Goal: Book appointment/travel/reservation

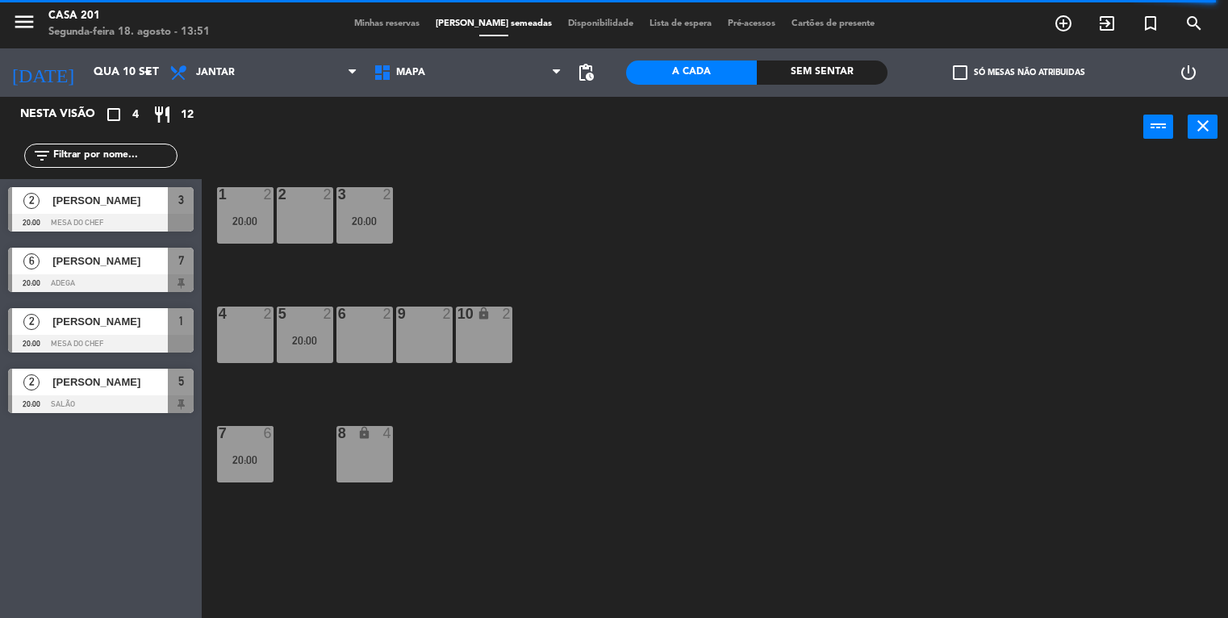
click at [387, 26] on span "Minhas reservas" at bounding box center [386, 23] width 81 height 9
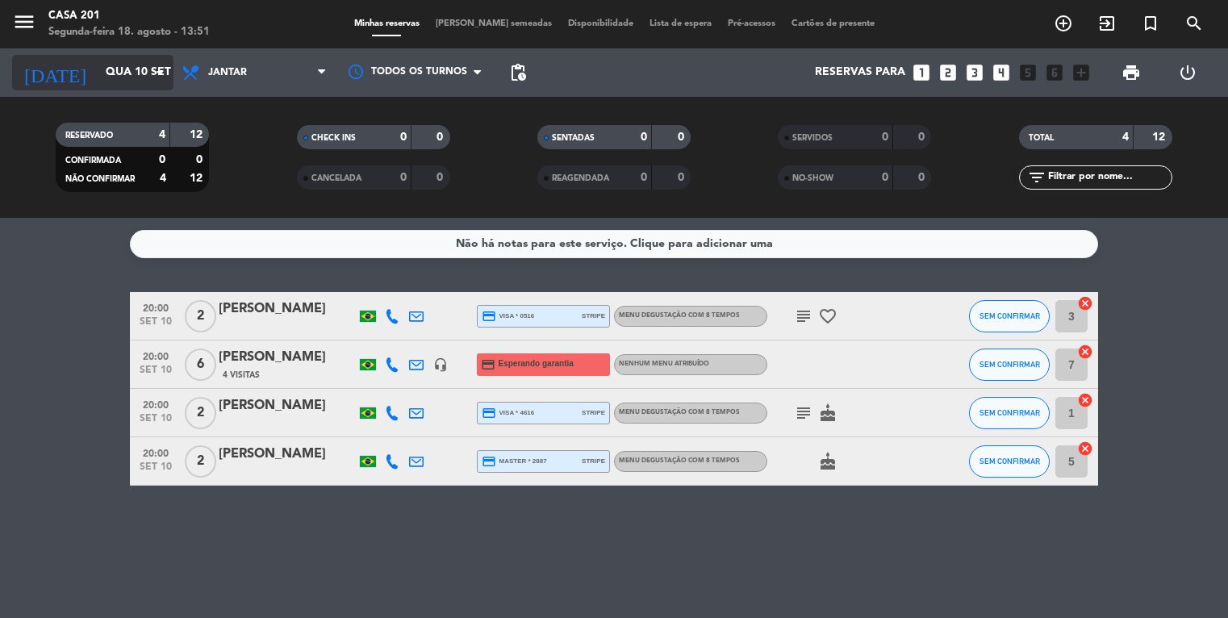
click at [98, 73] on input "Qua 10 set" at bounding box center [174, 72] width 153 height 29
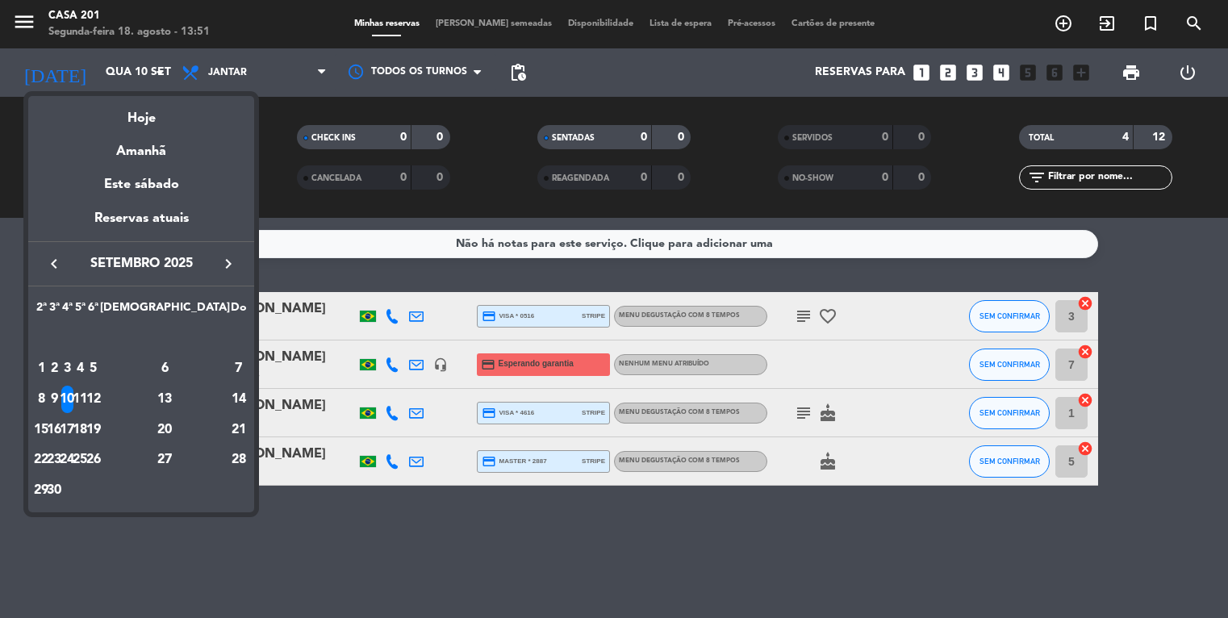
click at [62, 265] on icon "keyboard_arrow_left" at bounding box center [53, 263] width 19 height 19
click at [73, 461] on div "27" at bounding box center [67, 459] width 12 height 27
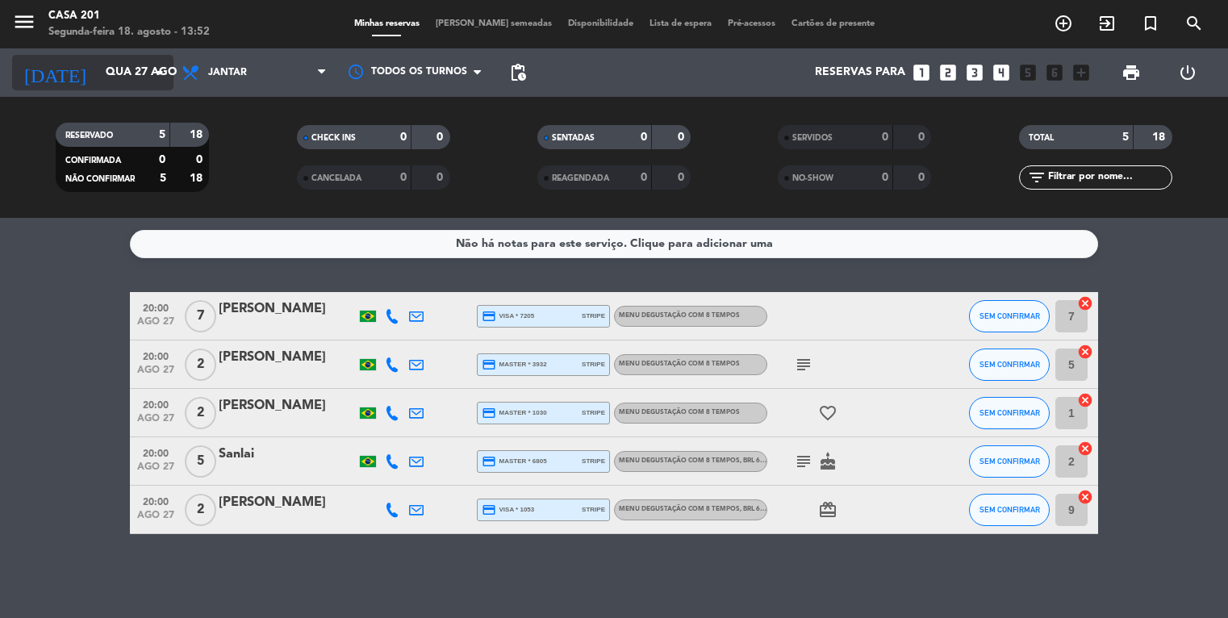
click at [117, 72] on input "Qua 27 ago" at bounding box center [174, 72] width 153 height 29
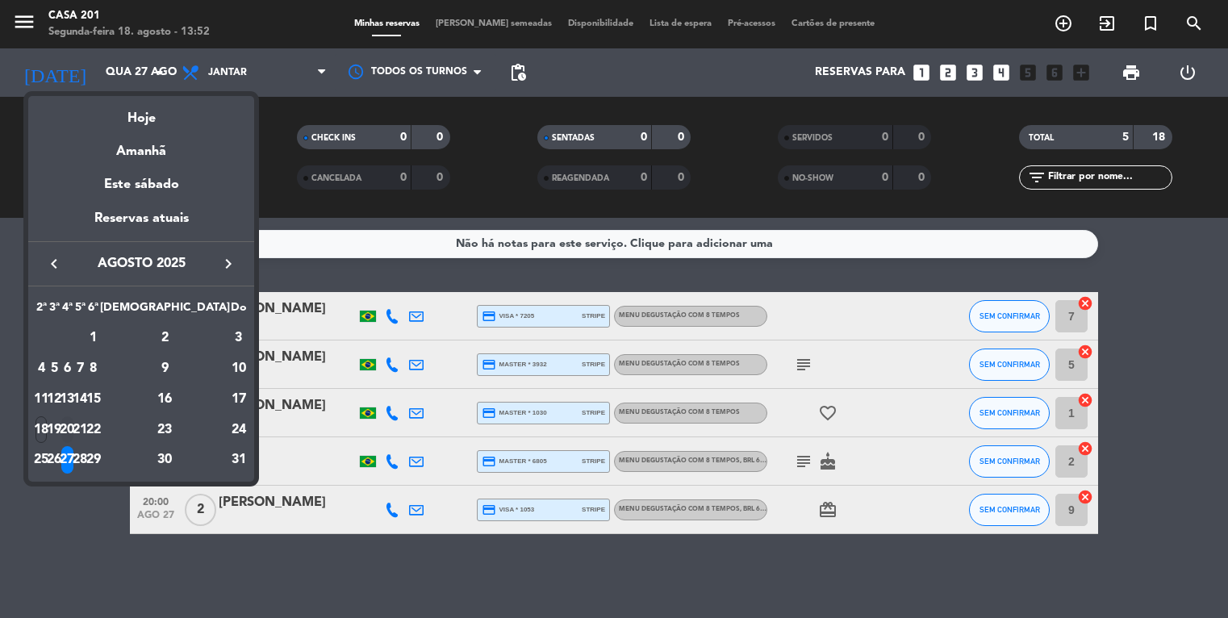
click at [73, 419] on div "20" at bounding box center [67, 429] width 12 height 27
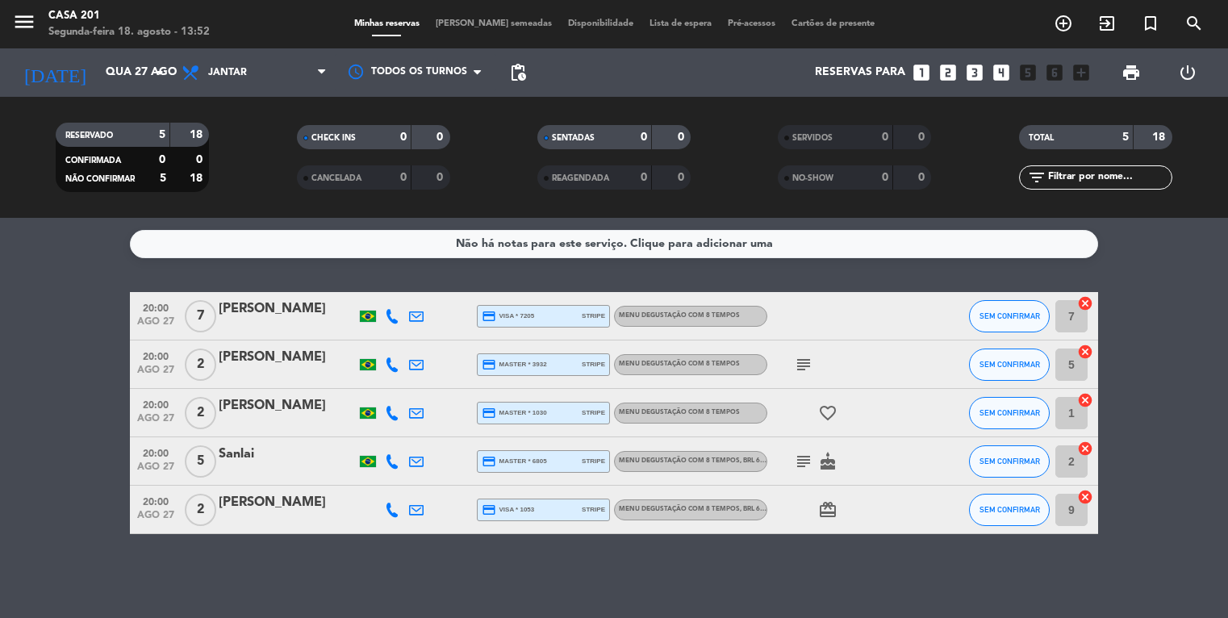
type input "Qua 20 ago"
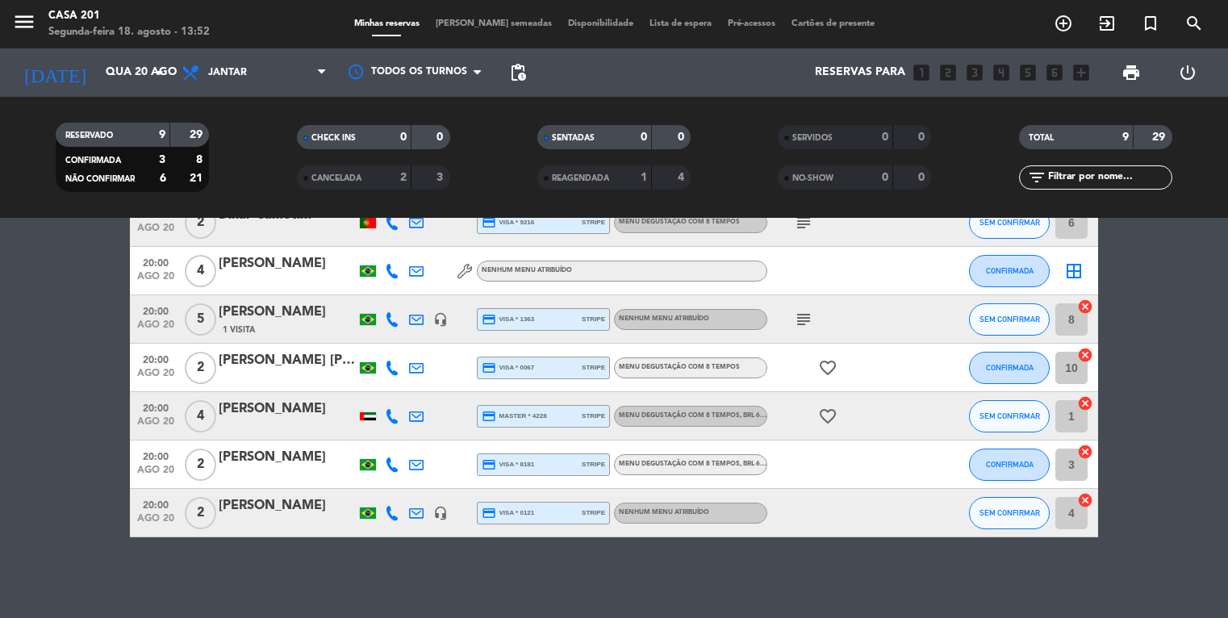
scroll to position [187, 0]
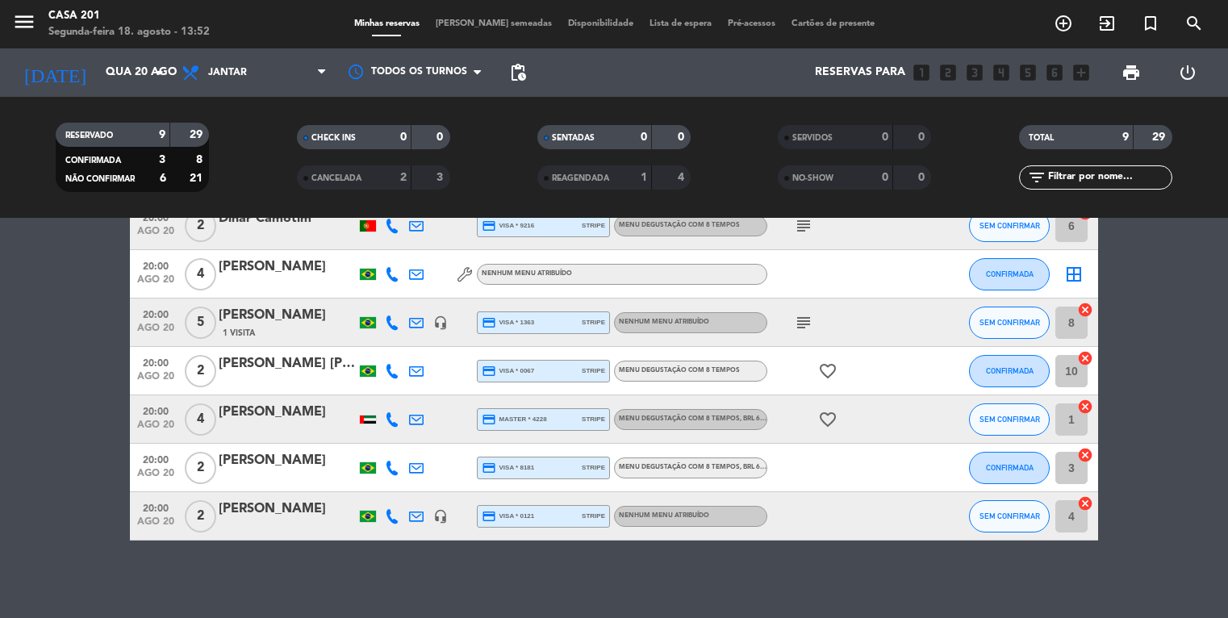
click at [283, 503] on div "[PERSON_NAME]" at bounding box center [287, 509] width 137 height 21
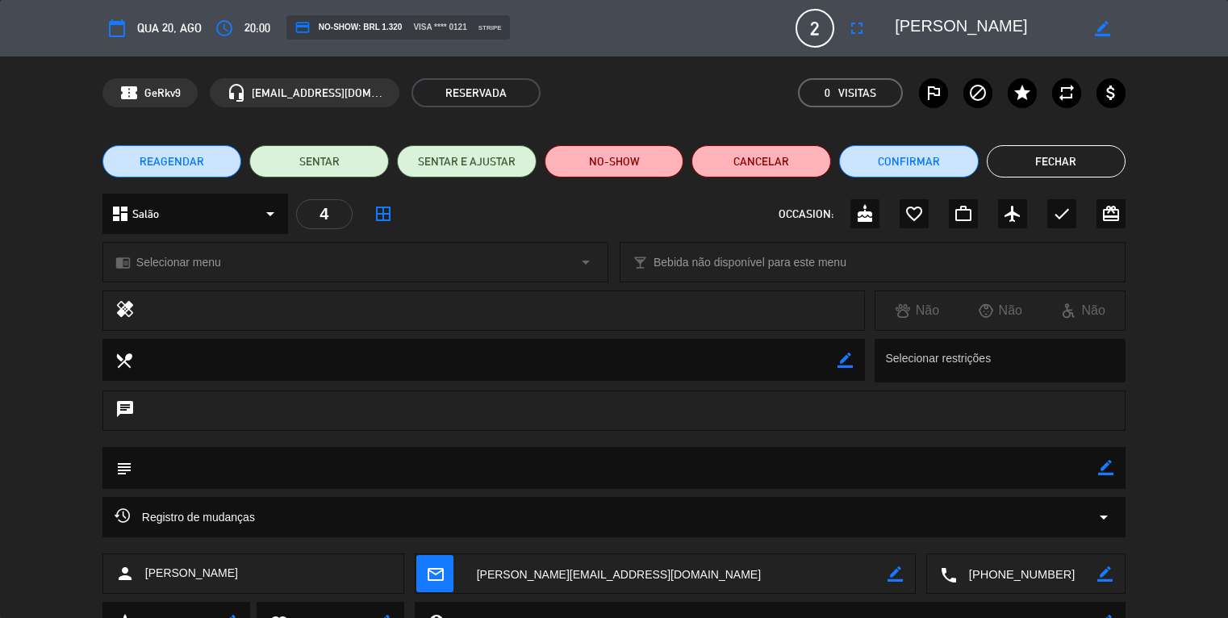
click at [153, 166] on span "REAGENDAR" at bounding box center [172, 161] width 65 height 17
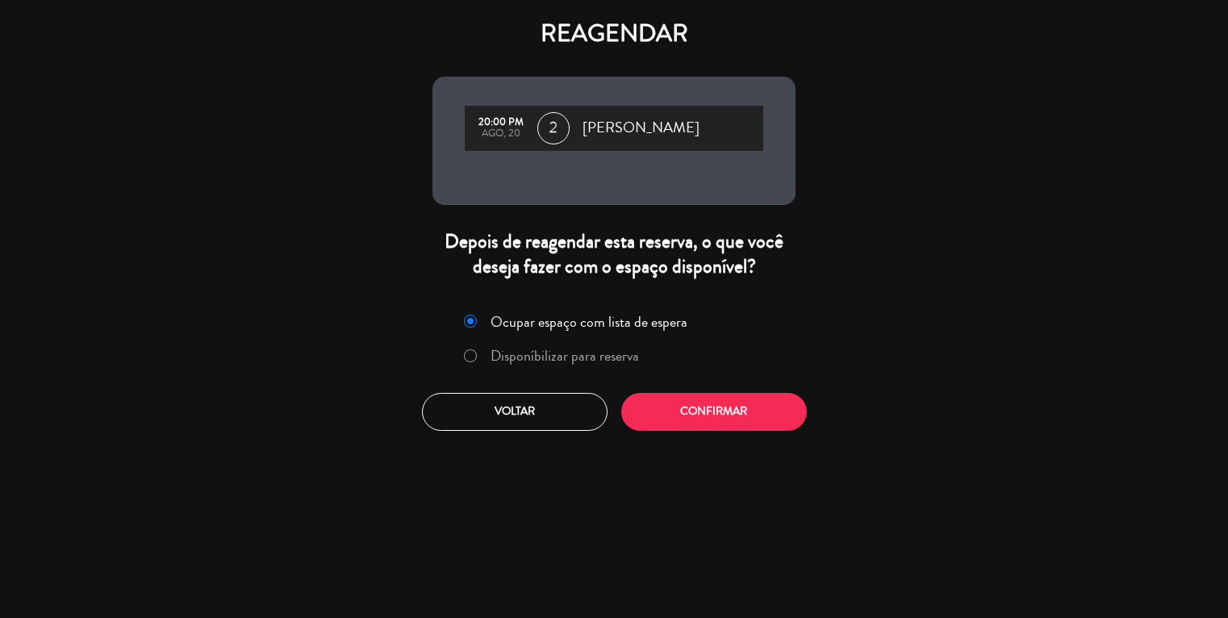
click at [481, 348] on label "Disponíbilizar para reserva" at bounding box center [551, 356] width 192 height 29
click at [724, 415] on button "Confirmar" at bounding box center [714, 412] width 186 height 38
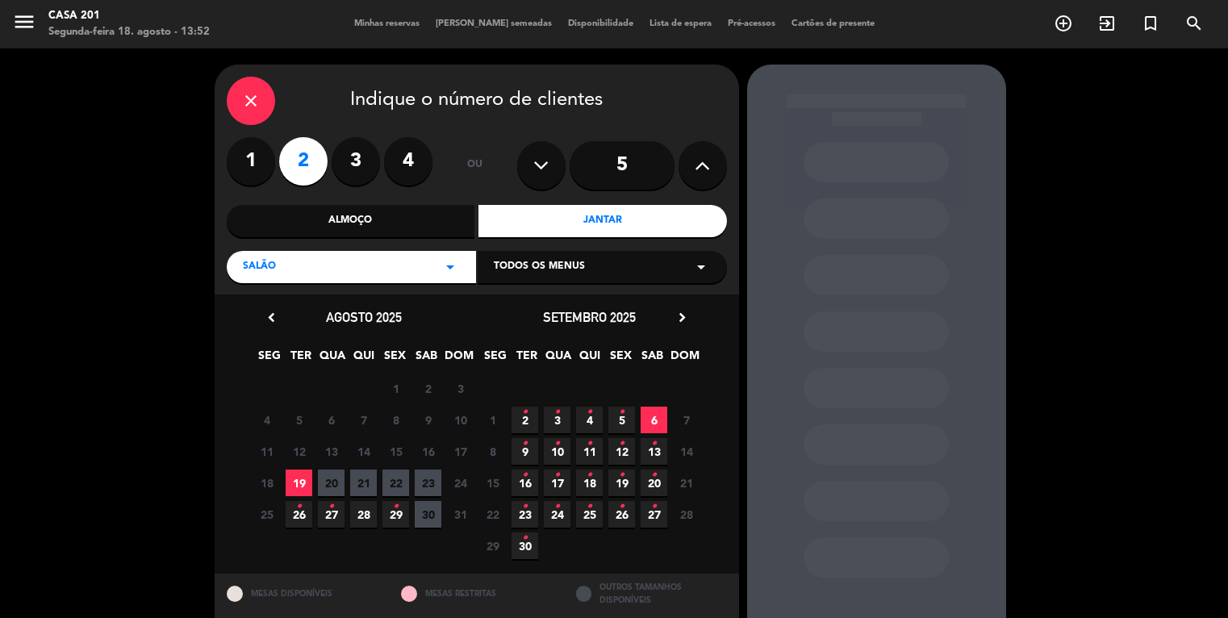
scroll to position [40, 0]
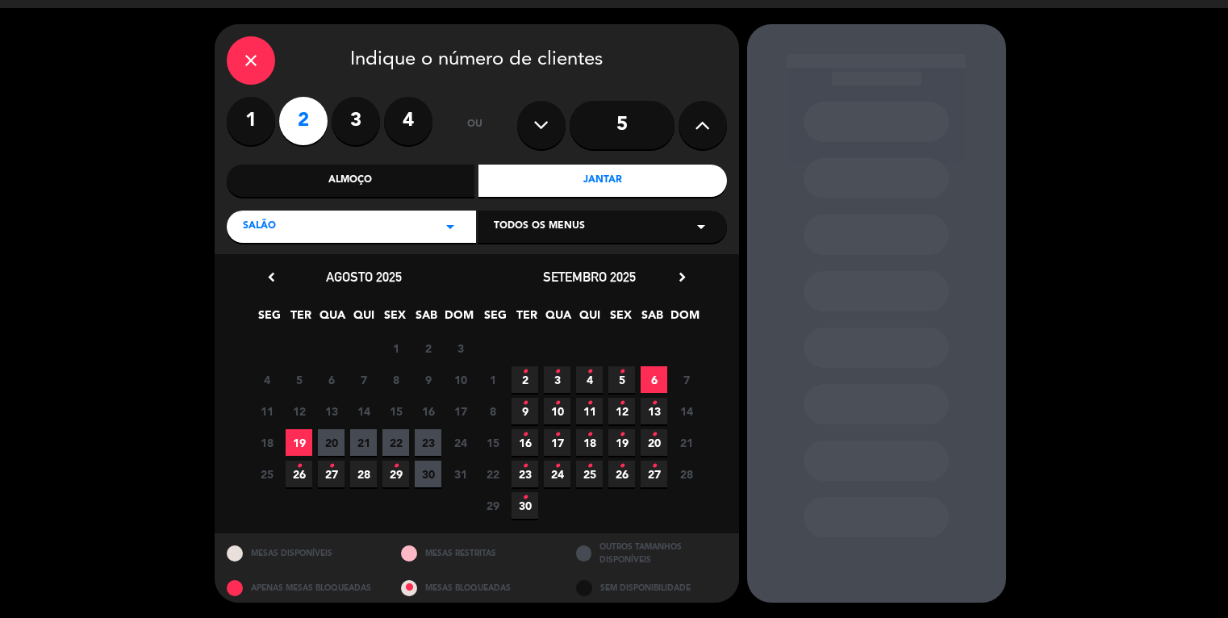
click at [331, 474] on icon "•" at bounding box center [331, 466] width 6 height 26
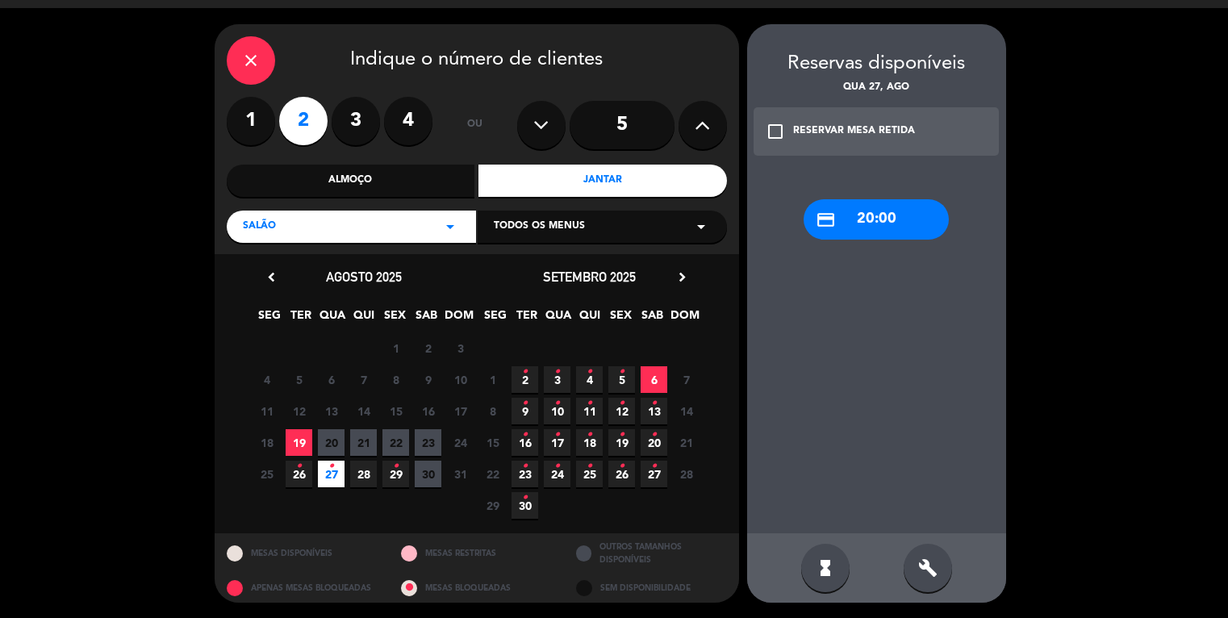
click at [888, 221] on div "credit_card 20:00" at bounding box center [875, 219] width 145 height 40
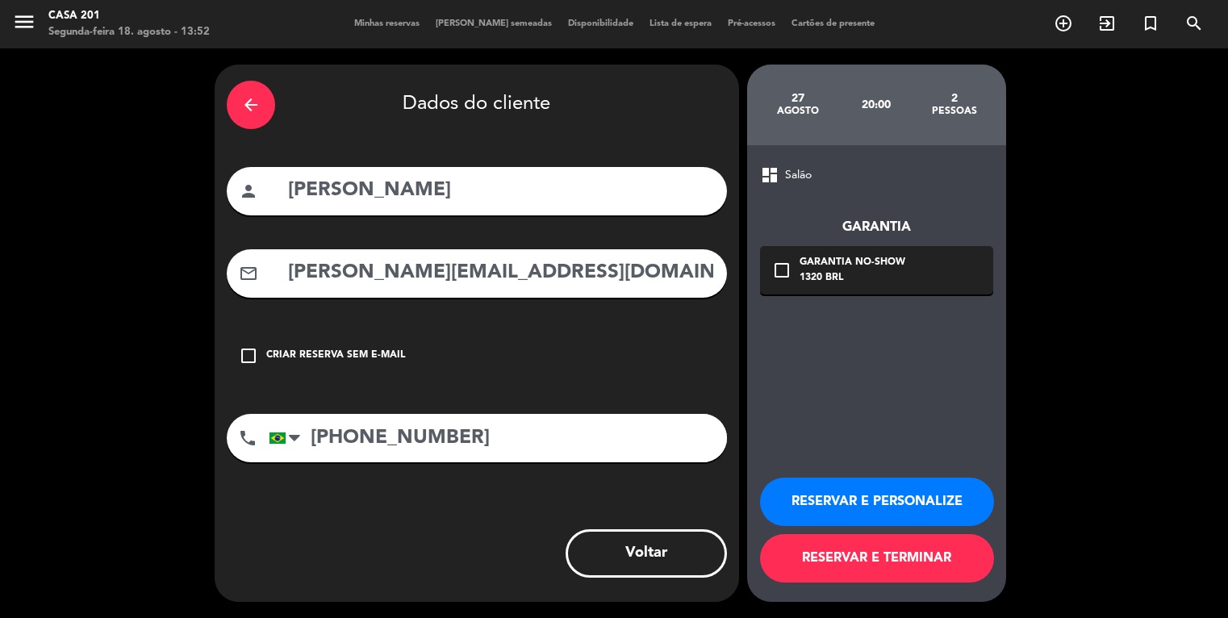
scroll to position [0, 0]
click at [870, 569] on button "RESERVAR E TERMINAR" at bounding box center [877, 558] width 234 height 48
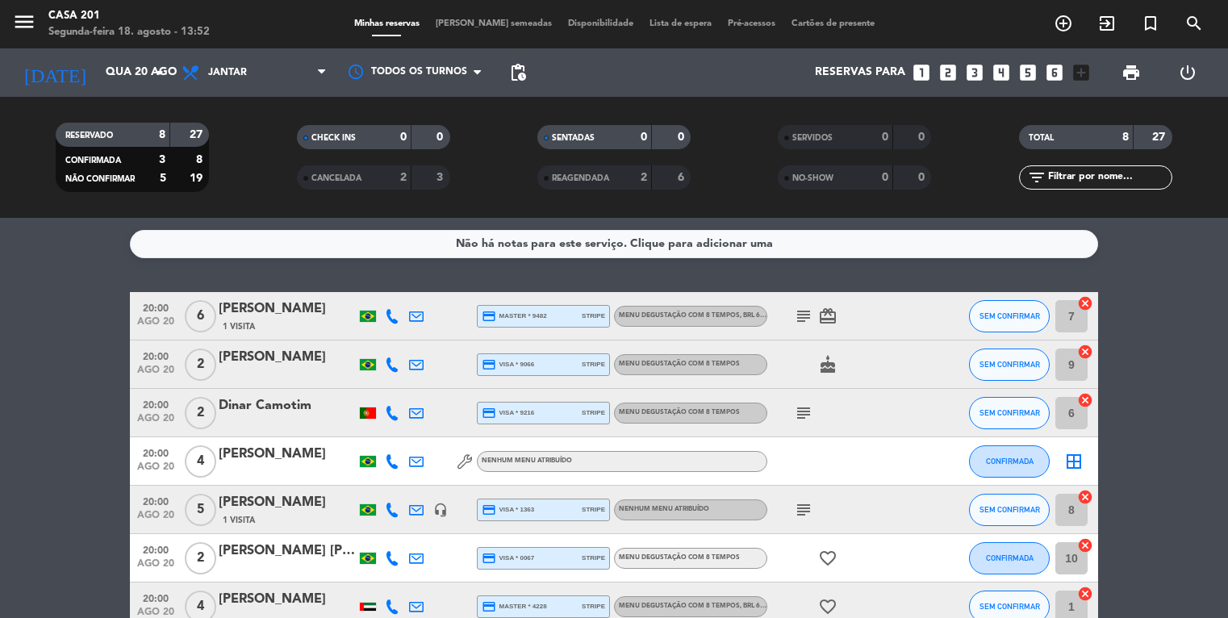
click at [498, 22] on span "[PERSON_NAME] semeadas" at bounding box center [494, 23] width 132 height 9
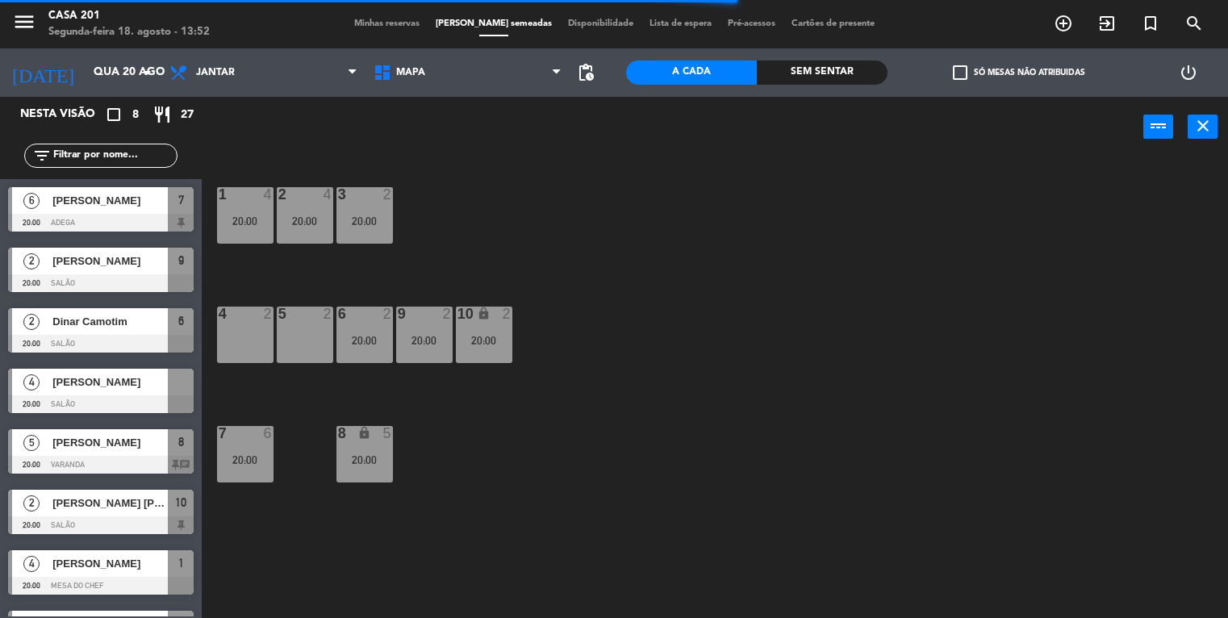
click at [261, 339] on div "4 2" at bounding box center [245, 335] width 56 height 56
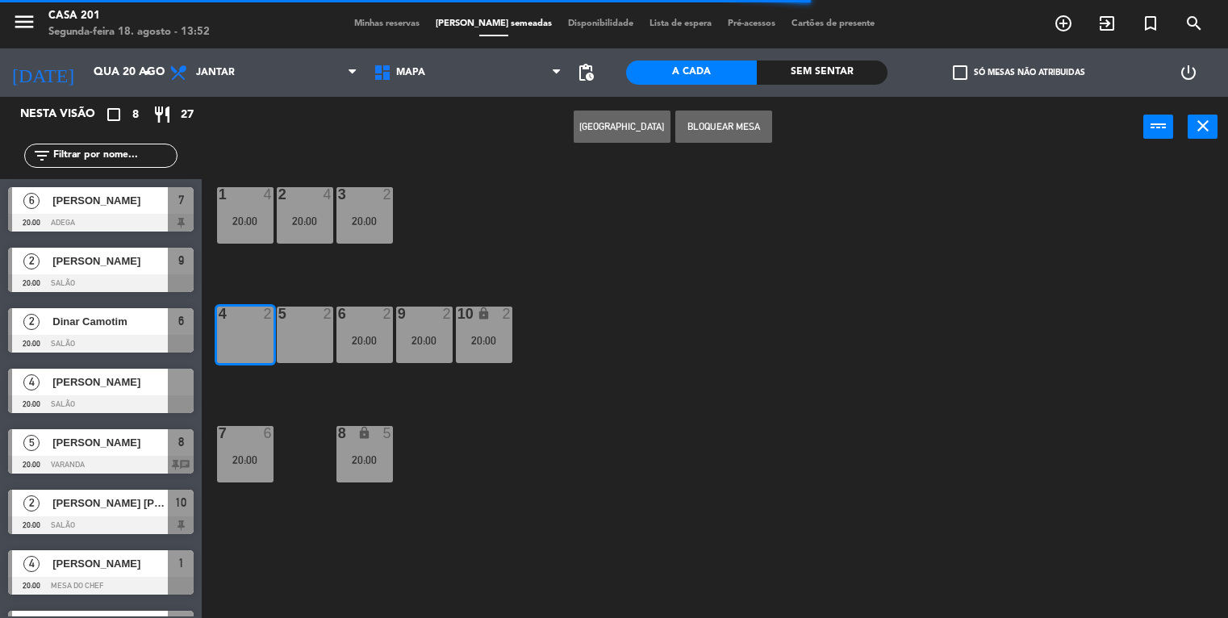
click at [304, 334] on div "5 2" at bounding box center [305, 335] width 56 height 56
click at [703, 128] on button "Bloquear Mesa" at bounding box center [723, 127] width 97 height 32
